Goal: Task Accomplishment & Management: Use online tool/utility

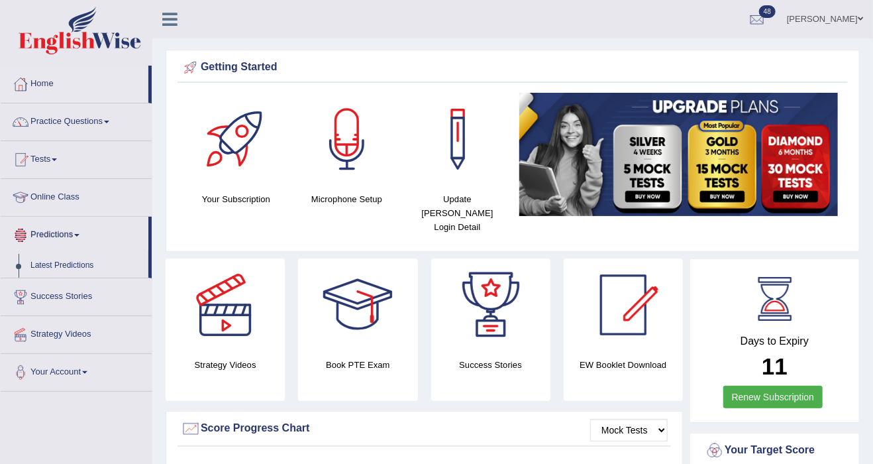
scroll to position [53, 0]
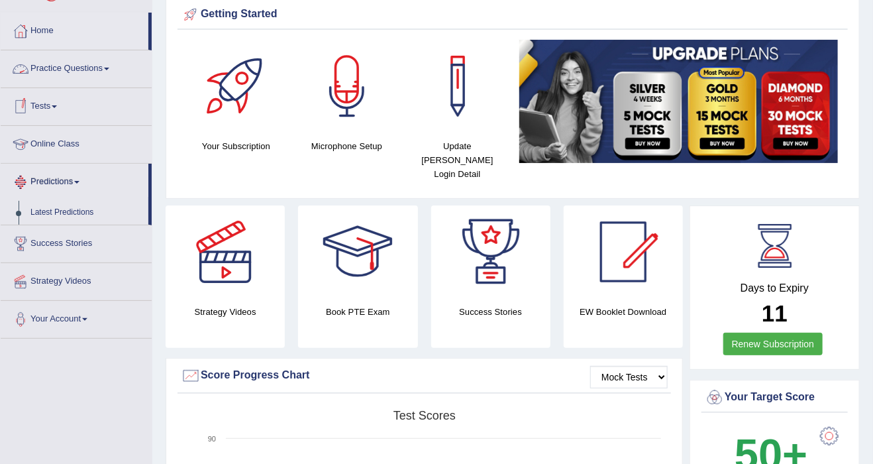
click at [109, 68] on span at bounding box center [106, 69] width 5 height 3
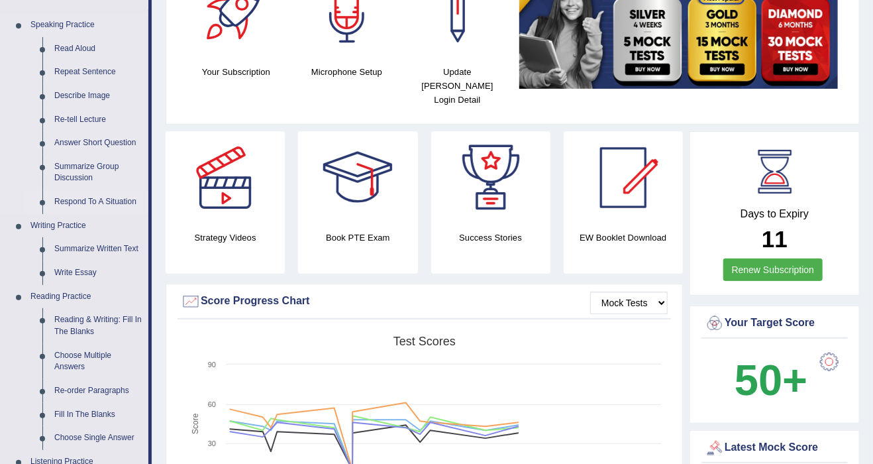
scroll to position [159, 0]
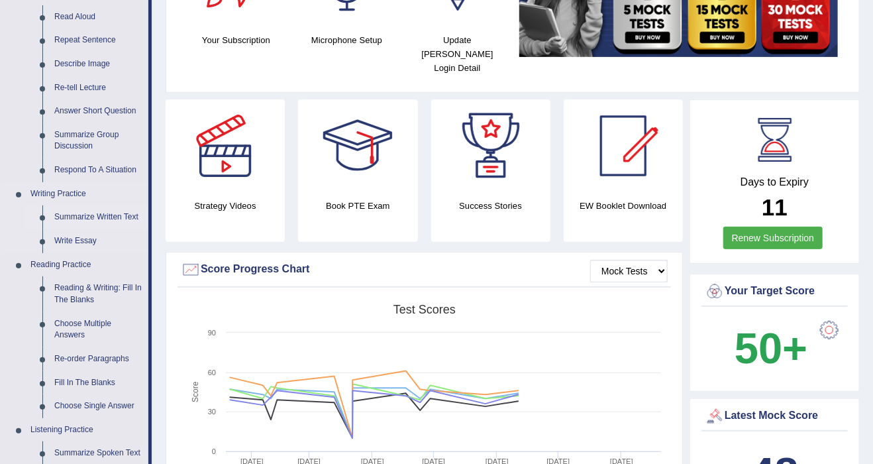
click at [95, 221] on link "Summarize Written Text" at bounding box center [98, 217] width 100 height 24
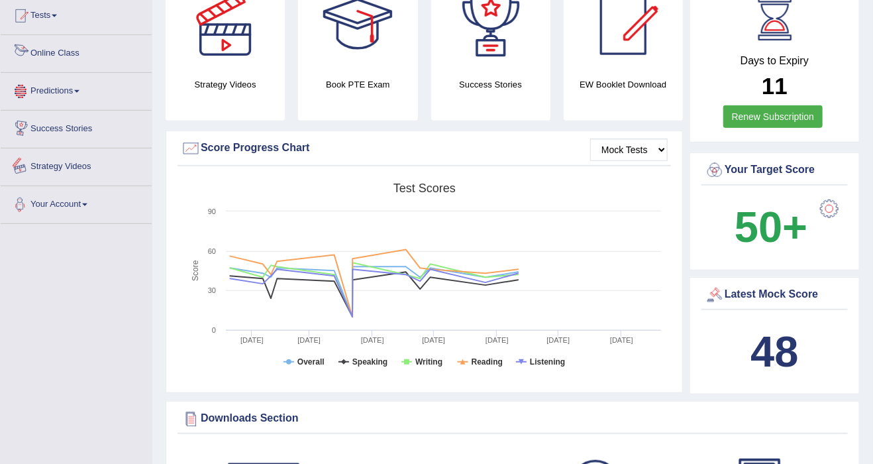
scroll to position [866, 0]
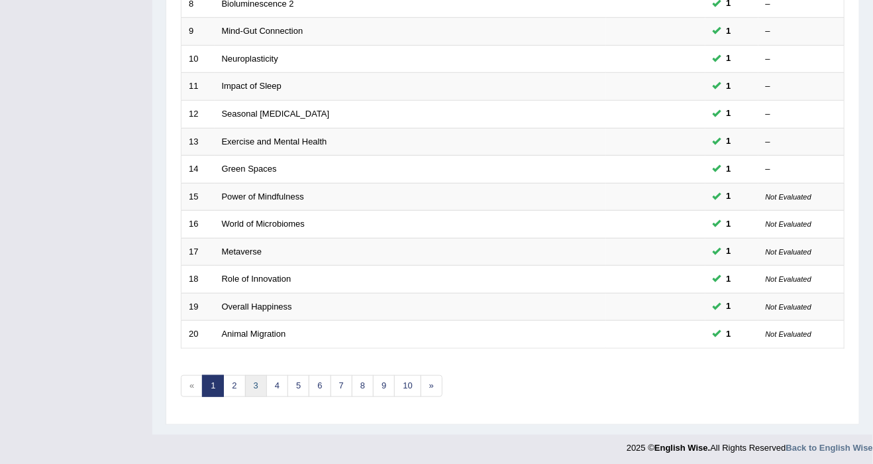
click at [252, 384] on link "3" at bounding box center [256, 386] width 22 height 22
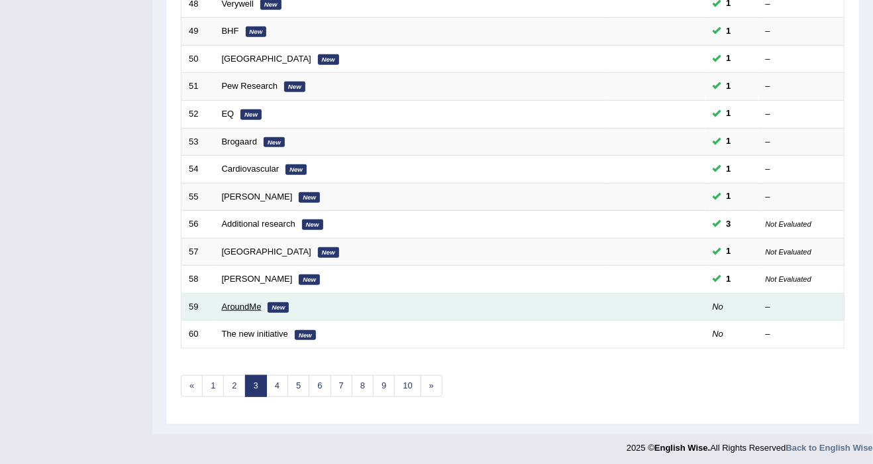
click at [239, 305] on link "AroundMe" at bounding box center [242, 306] width 40 height 10
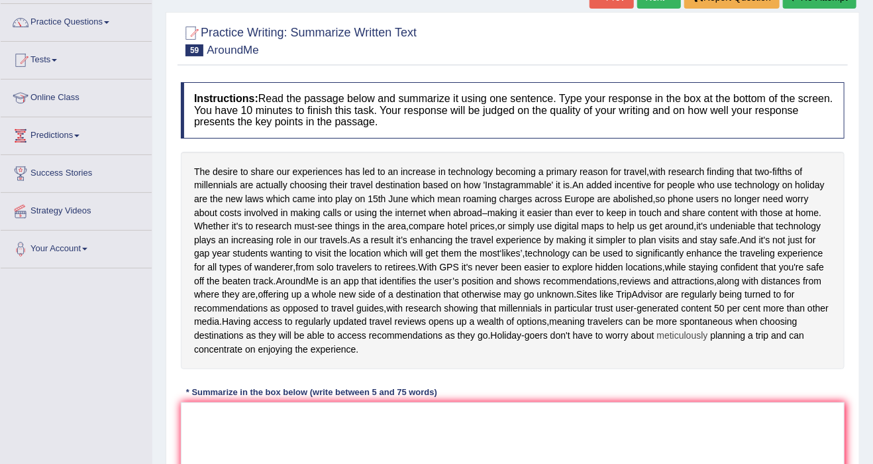
scroll to position [159, 0]
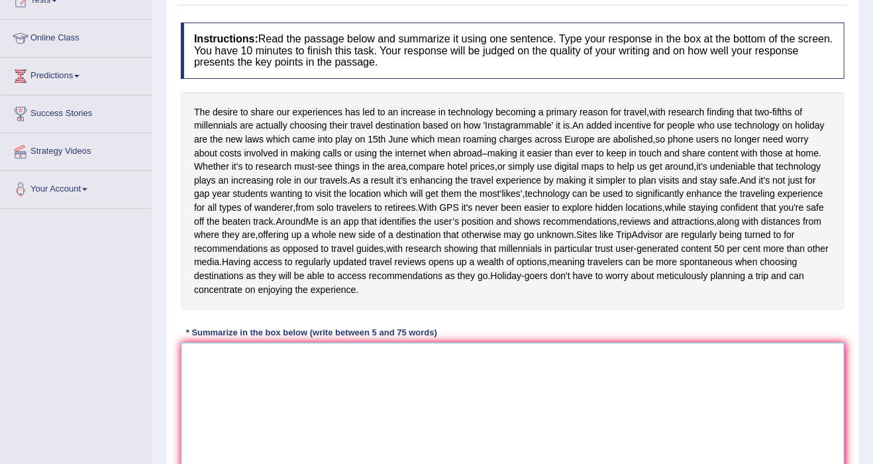
click at [328, 421] on textarea at bounding box center [513, 406] width 664 height 129
type textarea "T"
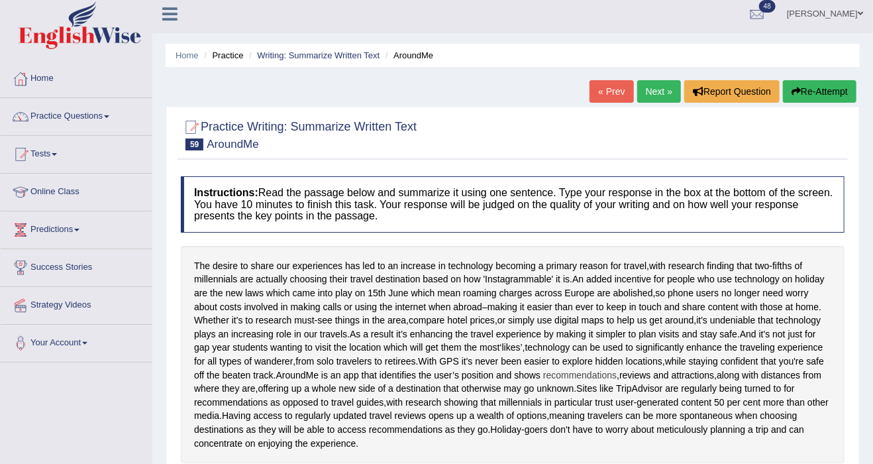
scroll to position [0, 0]
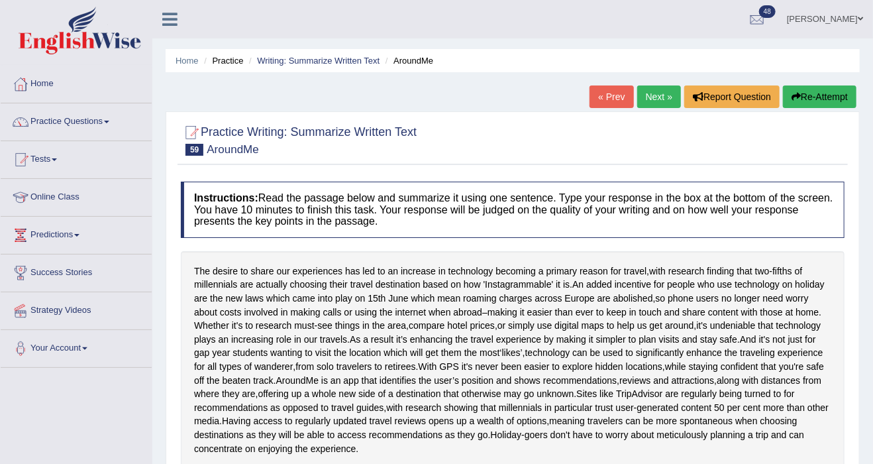
click at [796, 19] on link "[PERSON_NAME]" at bounding box center [825, 17] width 96 height 34
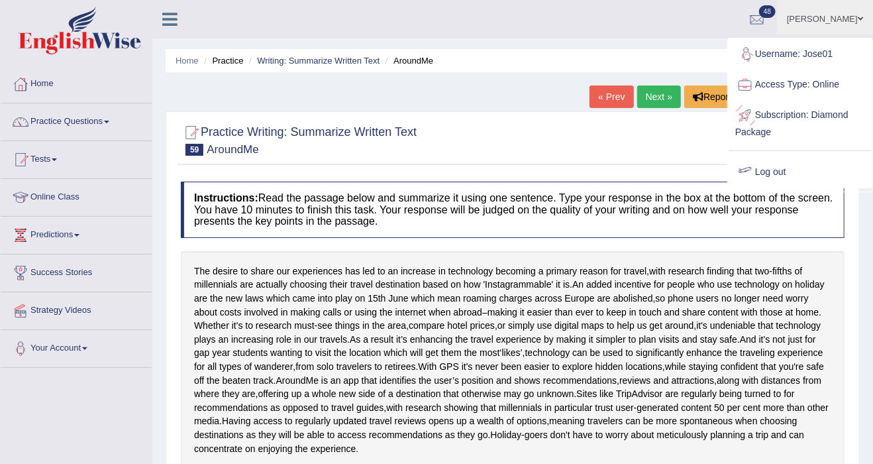
click at [766, 171] on link "Log out" at bounding box center [800, 172] width 143 height 30
